Goal: Task Accomplishment & Management: Complete application form

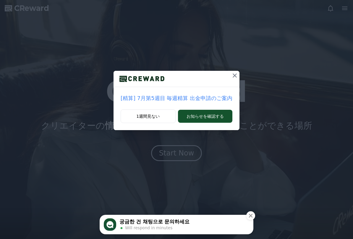
click at [233, 75] on icon at bounding box center [235, 76] width 4 height 4
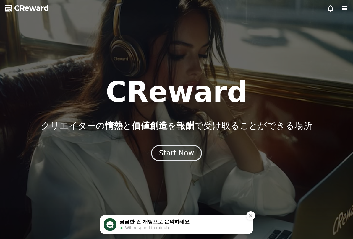
click at [347, 8] on icon at bounding box center [344, 9] width 5 height 4
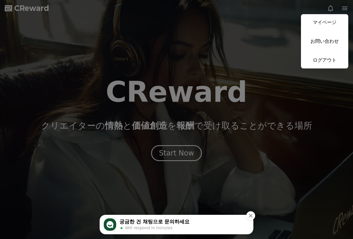
click at [325, 22] on link "マイページ" at bounding box center [324, 22] width 47 height 17
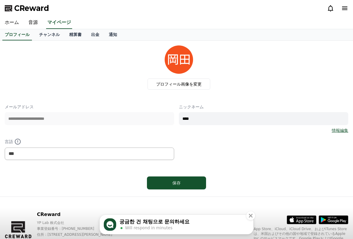
click at [51, 38] on link "チャンネル" at bounding box center [49, 34] width 30 height 11
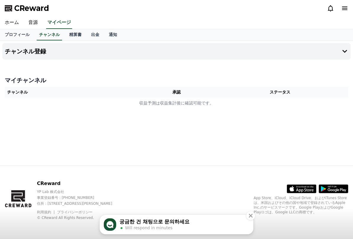
click at [31, 27] on link "音源" at bounding box center [33, 23] width 19 height 12
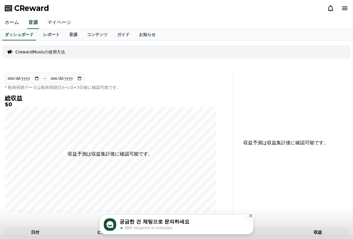
click at [74, 32] on link "音源" at bounding box center [73, 34] width 18 height 11
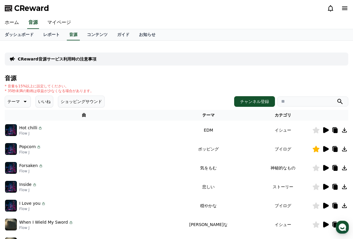
click at [14, 130] on img at bounding box center [11, 130] width 12 height 12
click at [270, 130] on td "イシュー" at bounding box center [283, 130] width 59 height 19
click at [211, 130] on td "EDM" at bounding box center [209, 130] width 90 height 19
click at [326, 131] on icon at bounding box center [326, 130] width 6 height 6
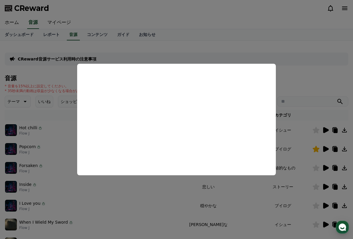
click at [205, 198] on button "close modal" at bounding box center [176, 119] width 353 height 239
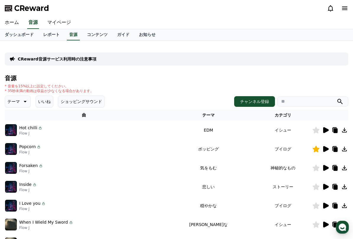
click at [15, 27] on link "ホーム" at bounding box center [12, 23] width 24 height 12
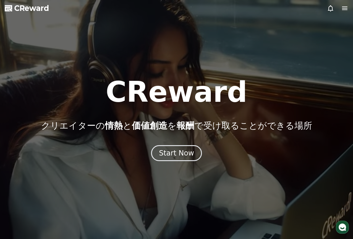
click at [183, 155] on div "Start Now" at bounding box center [176, 153] width 35 height 9
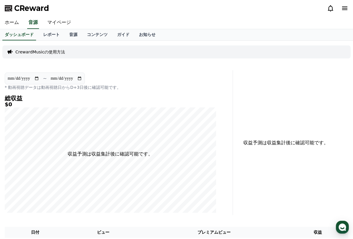
click at [53, 37] on link "レポート" at bounding box center [51, 34] width 26 height 11
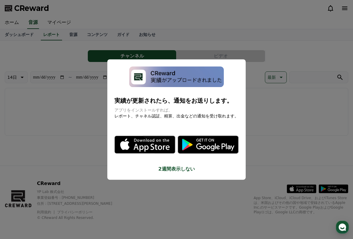
click at [70, 33] on button "close modal" at bounding box center [176, 119] width 353 height 239
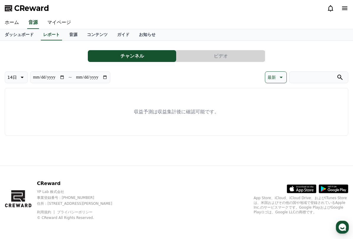
click at [64, 19] on link "マイページ" at bounding box center [59, 23] width 33 height 12
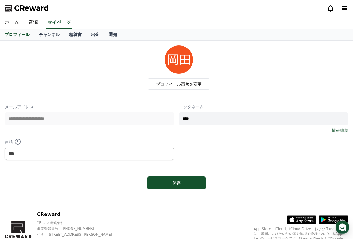
click at [54, 38] on link "チャンネル" at bounding box center [49, 34] width 30 height 11
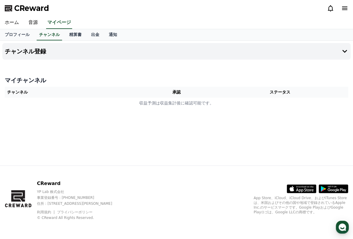
click at [59, 52] on button "チャンネル登録" at bounding box center [176, 51] width 348 height 17
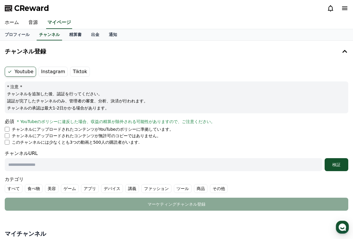
click at [11, 131] on li "チャンネルにアップロードされたコンテンツがYouTubeのポリシーに準拠しています。" at bounding box center [177, 130] width 344 height 6
click at [9, 132] on li "チャンネルにアップロードされたコンテンツがYouTubeのポリシーに準拠しています。" at bounding box center [177, 130] width 344 height 6
click at [12, 131] on p "チャンネルにアップロードされたコンテンツがYouTubeのポリシーに準拠しています。" at bounding box center [93, 130] width 162 height 6
click at [8, 138] on li "チャンネルにアップロードされたコンテンツが無許可のコピーではありません。" at bounding box center [177, 136] width 344 height 6
click at [9, 140] on li "このチャンネルには少なくとも3つの動画と500人の購読者がいます." at bounding box center [177, 143] width 344 height 6
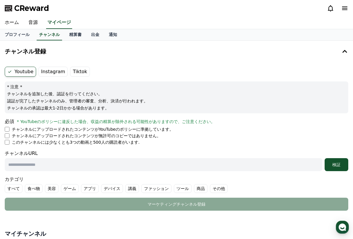
click at [10, 138] on li "チャンネルにアップロードされたコンテンツが無許可のコピーではありません。" at bounding box center [177, 136] width 344 height 6
click at [12, 136] on p "チャンネルにアップロードされたコンテンツが無許可のコピーではありません。" at bounding box center [86, 136] width 149 height 6
click at [7, 146] on form "Youtube Instagram Tiktok * 注意 * チャンネルを追加した後、認証を行ってください。 認証が完了したチャンネルのみ、管理者の審査、分…" at bounding box center [177, 139] width 344 height 144
click at [9, 137] on li "チャンネルにアップロードされたコンテンツが無許可のコピーではありません。" at bounding box center [177, 136] width 344 height 6
click at [10, 140] on li "このチャンネルには少なくとも3つの動画と500人の購読者がいます." at bounding box center [177, 143] width 344 height 6
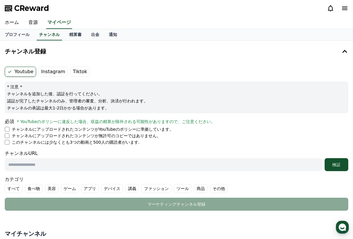
click at [10, 144] on li "このチャンネルには少なくとも3つの動画と500人の購読者がいます." at bounding box center [177, 143] width 344 height 6
click at [13, 164] on input "text" at bounding box center [164, 164] width 318 height 13
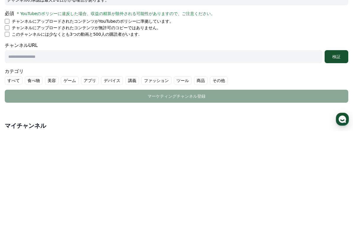
paste input "**********"
type input "**********"
click at [332, 158] on button "検証" at bounding box center [337, 164] width 24 height 13
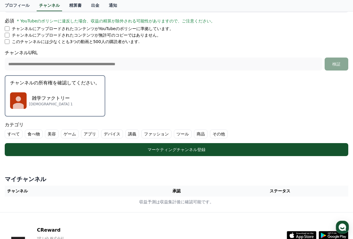
click at [30, 100] on p "雑学ファクトリー" at bounding box center [51, 98] width 44 height 7
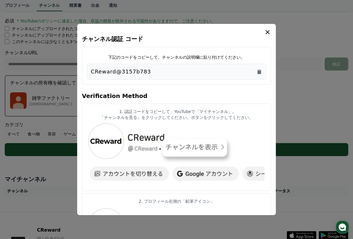
scroll to position [0, 0]
click at [259, 72] on icon "Copy to clipboard" at bounding box center [260, 72] width 4 height 4
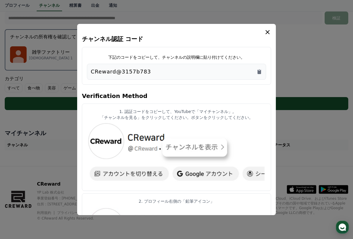
click at [266, 34] on icon "modal" at bounding box center [267, 32] width 7 height 7
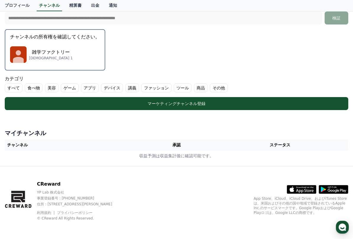
click at [226, 105] on div "マーケティングチャンネル登録" at bounding box center [177, 104] width 320 height 6
click at [213, 86] on label "その他" at bounding box center [219, 88] width 18 height 9
click at [206, 102] on div "マーケティングチャンネル登録" at bounding box center [177, 104] width 320 height 6
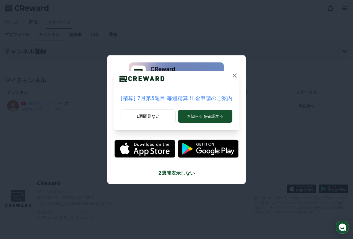
click at [201, 119] on button "お知らせを確認する" at bounding box center [205, 116] width 54 height 13
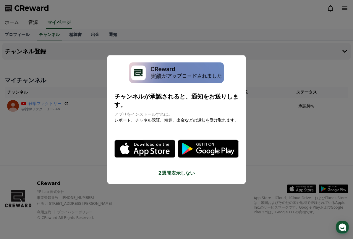
click at [183, 170] on button "2週間表示しない" at bounding box center [176, 173] width 124 height 7
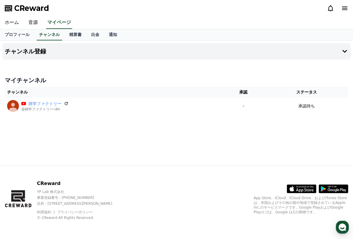
click at [33, 21] on link "音源" at bounding box center [33, 23] width 19 height 12
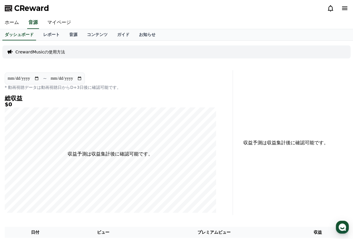
click at [71, 33] on link "音源" at bounding box center [73, 34] width 18 height 11
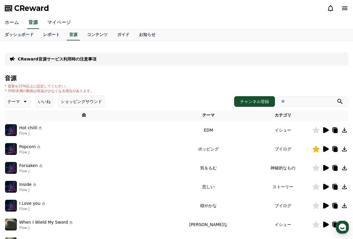
click at [316, 151] on icon at bounding box center [316, 149] width 7 height 7
click at [334, 151] on icon at bounding box center [336, 150] width 4 height 5
click at [22, 98] on button "テーマ" at bounding box center [18, 102] width 26 height 12
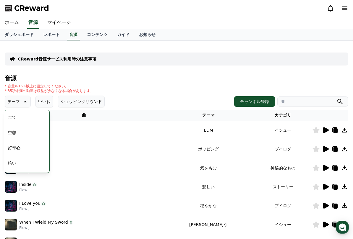
click at [73, 105] on button "ショッピングサウンド" at bounding box center [81, 102] width 47 height 12
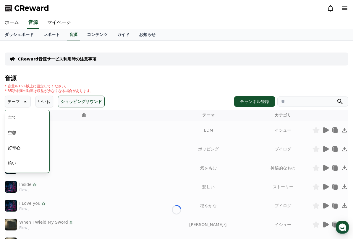
click at [75, 102] on button "ショッピングサウンド" at bounding box center [81, 102] width 47 height 12
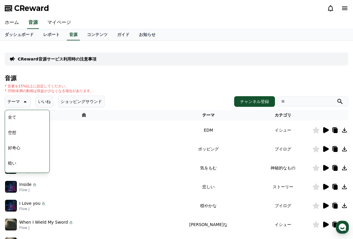
click at [258, 104] on button "チャンネル登録" at bounding box center [254, 101] width 41 height 11
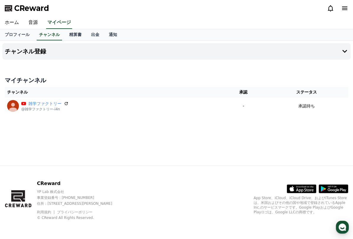
click at [300, 51] on button "チャンネル登録" at bounding box center [176, 51] width 348 height 17
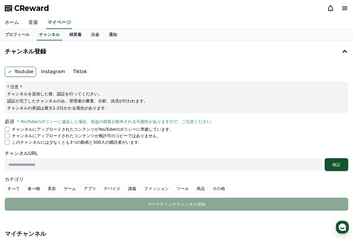
click at [336, 54] on button "チャンネル登録" at bounding box center [176, 51] width 348 height 17
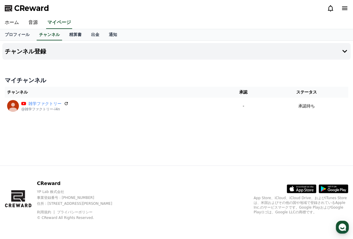
click at [33, 27] on link "音源" at bounding box center [33, 23] width 19 height 12
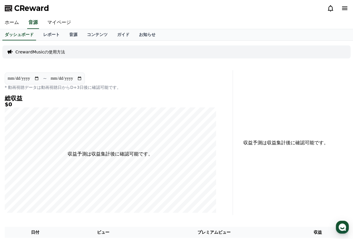
click at [72, 36] on link "音源" at bounding box center [73, 34] width 18 height 11
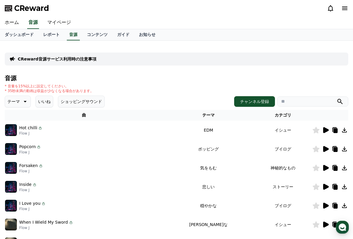
click at [25, 102] on icon at bounding box center [24, 101] width 7 height 7
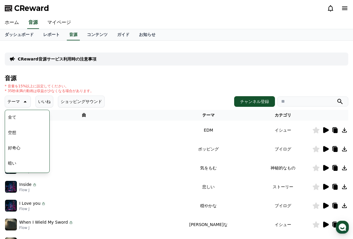
click at [144, 96] on div "音源 * 音量を15%以上に設定してください。 * 35秒未満の動画は収益が少なくなる場合があります。 テーマ テーマ 全て 空想 好奇心 暗い 明るい ポッ…" at bounding box center [177, 198] width 344 height 247
click at [18, 151] on button "好奇心" at bounding box center [14, 148] width 17 height 13
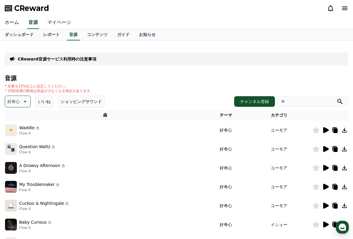
click at [325, 132] on icon at bounding box center [326, 130] width 6 height 6
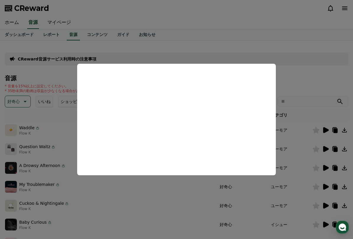
click at [156, 195] on button "close modal" at bounding box center [176, 119] width 353 height 239
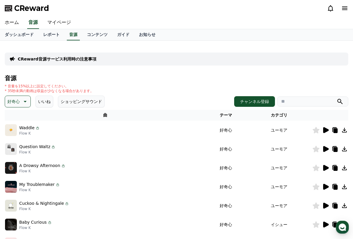
click at [313, 132] on icon at bounding box center [316, 130] width 7 height 7
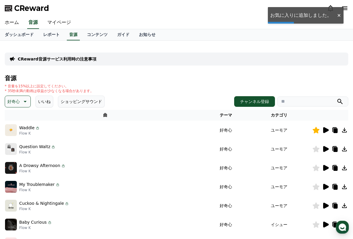
click at [323, 150] on icon at bounding box center [326, 149] width 6 height 6
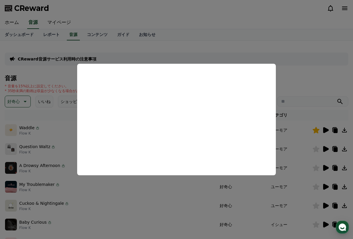
click at [326, 151] on button "close modal" at bounding box center [176, 119] width 353 height 239
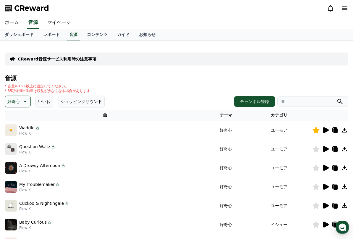
click at [316, 151] on icon at bounding box center [316, 149] width 7 height 7
click at [28, 102] on button "好奇心" at bounding box center [18, 102] width 26 height 12
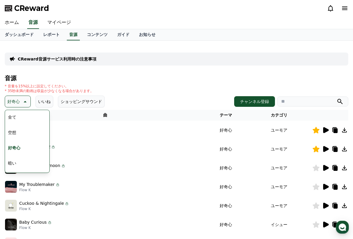
click at [10, 119] on button "全て" at bounding box center [12, 117] width 13 height 13
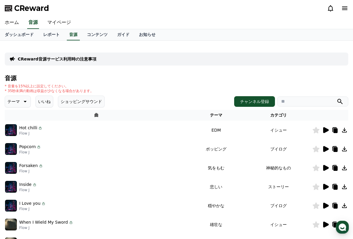
click at [324, 150] on icon at bounding box center [326, 149] width 6 height 6
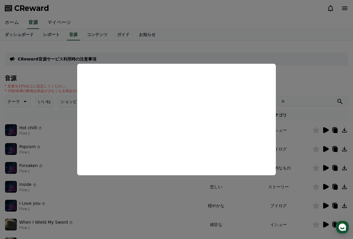
click at [178, 189] on button "close modal" at bounding box center [176, 119] width 353 height 239
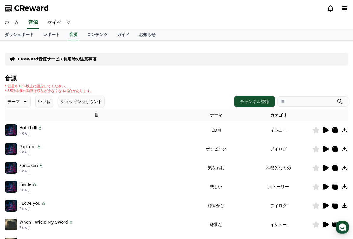
click at [314, 149] on icon at bounding box center [316, 149] width 7 height 7
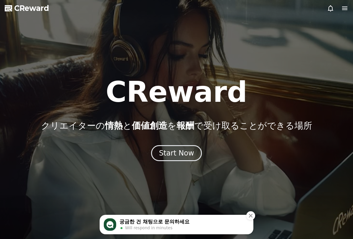
click at [175, 153] on div "Start Now" at bounding box center [176, 153] width 35 height 9
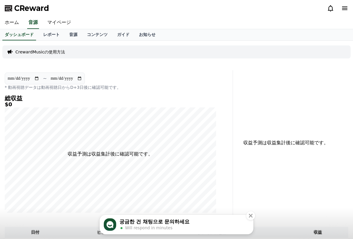
click at [54, 20] on link "マイページ" at bounding box center [59, 23] width 33 height 12
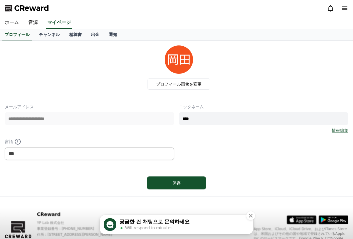
click at [42, 34] on link "チャンネル" at bounding box center [49, 34] width 30 height 11
